Goal: Information Seeking & Learning: Find specific page/section

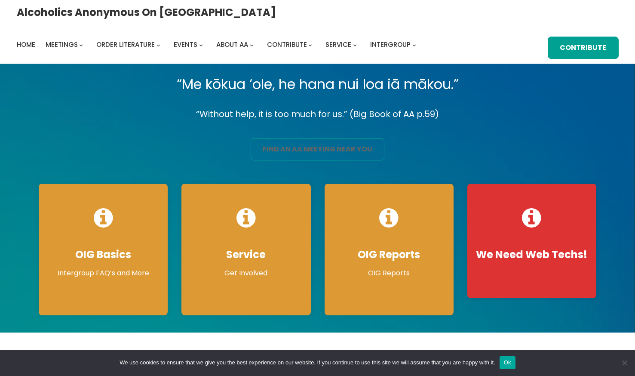
click at [330, 149] on link "find an aa meeting near you" at bounding box center [318, 149] width 134 height 22
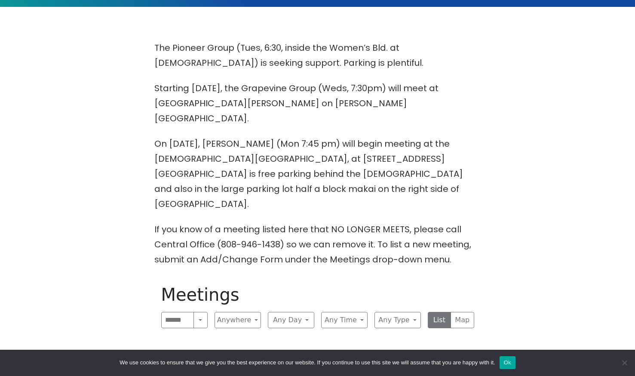
scroll to position [344, 0]
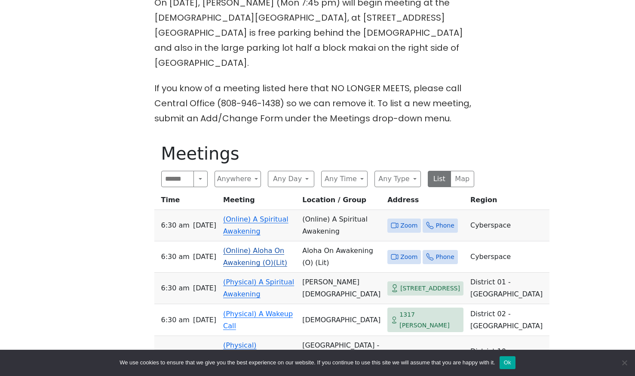
click at [240, 246] on link "(Online) Aloha On Awakening (O)(Lit)" at bounding box center [255, 256] width 64 height 20
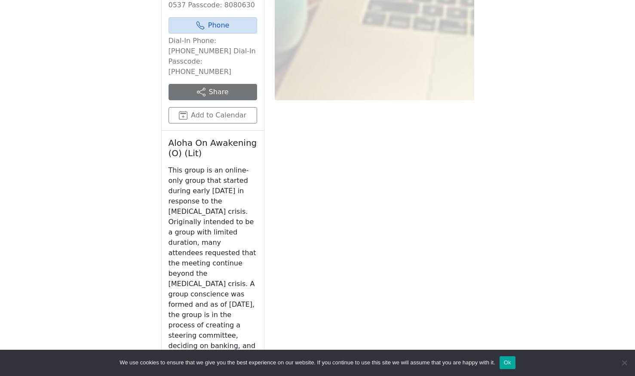
scroll to position [880, 0]
